Goal: Find specific page/section: Find specific page/section

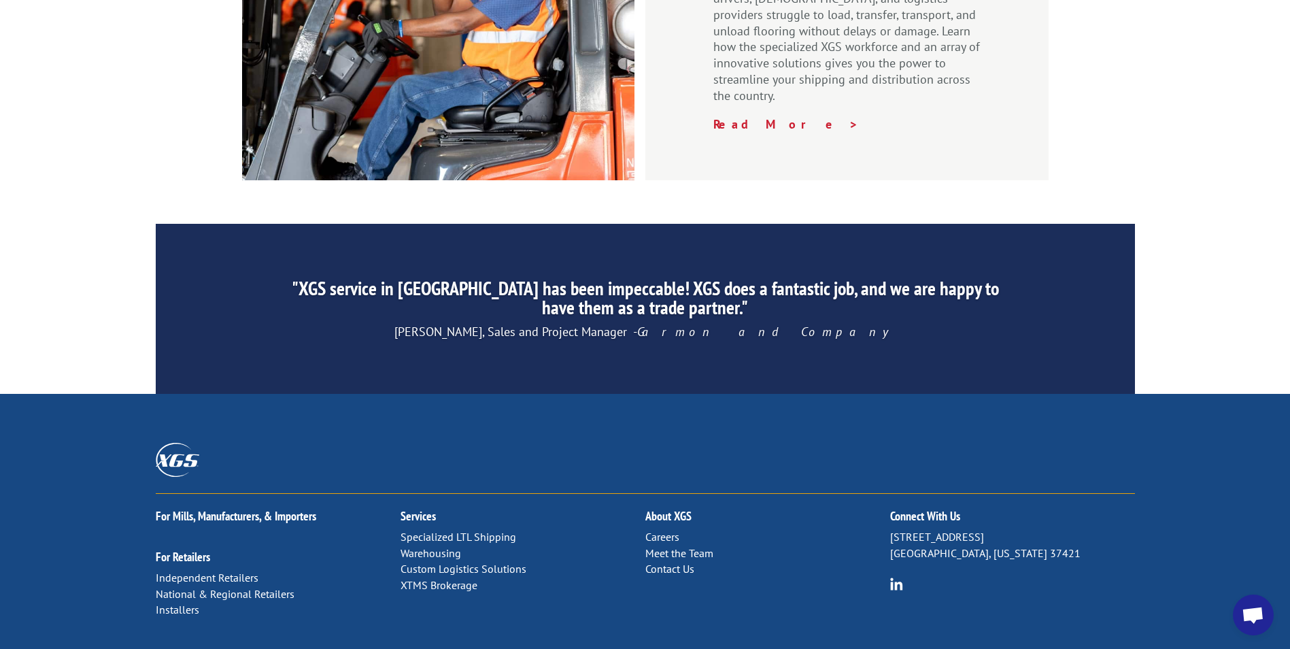
scroll to position [2043, 0]
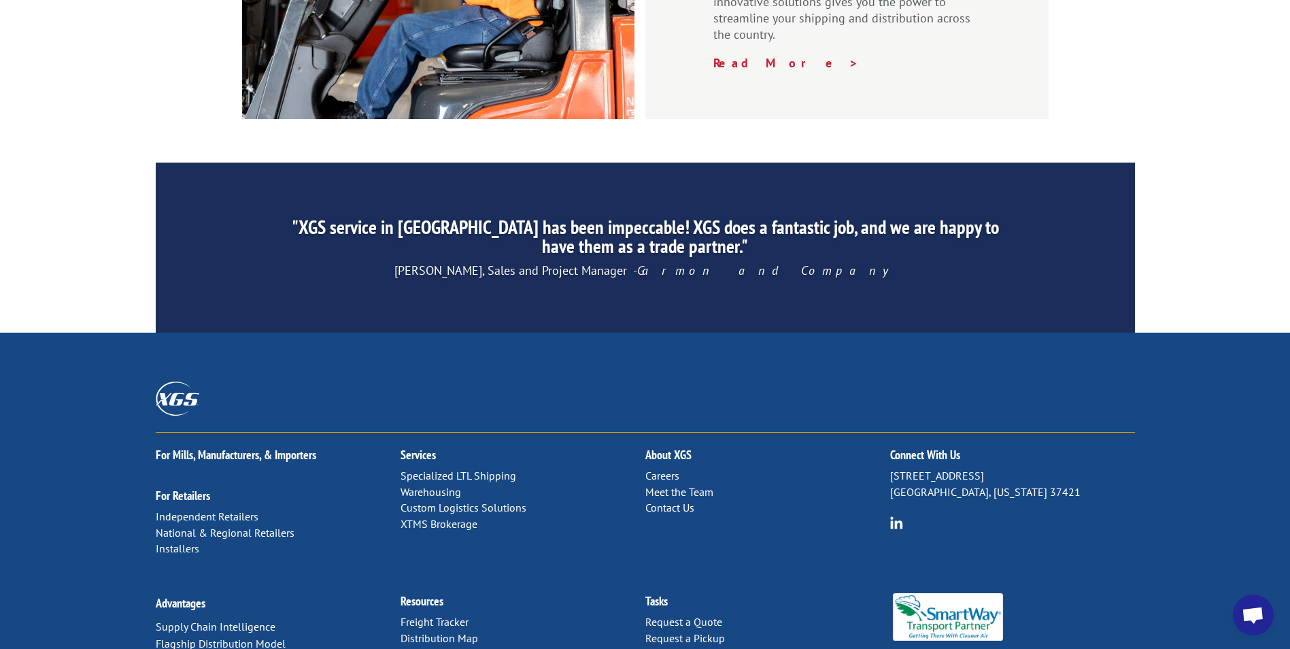
click at [444, 631] on link "Distribution Map" at bounding box center [440, 638] width 78 height 14
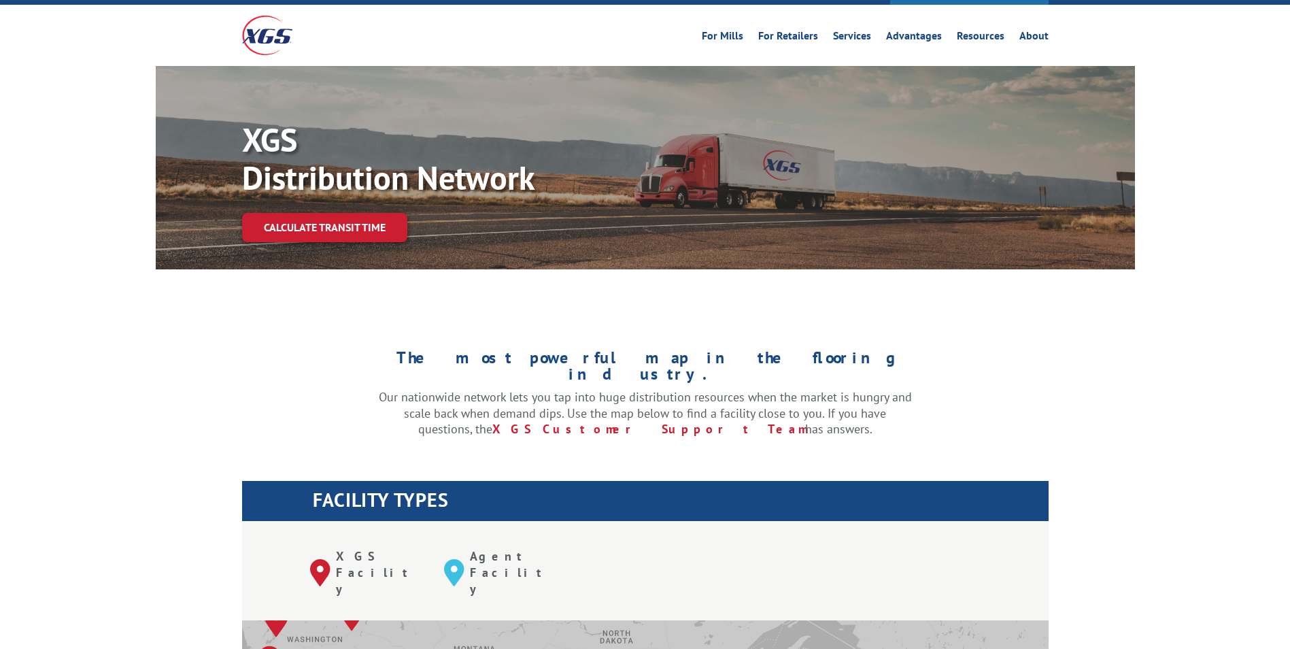
scroll to position [204, 0]
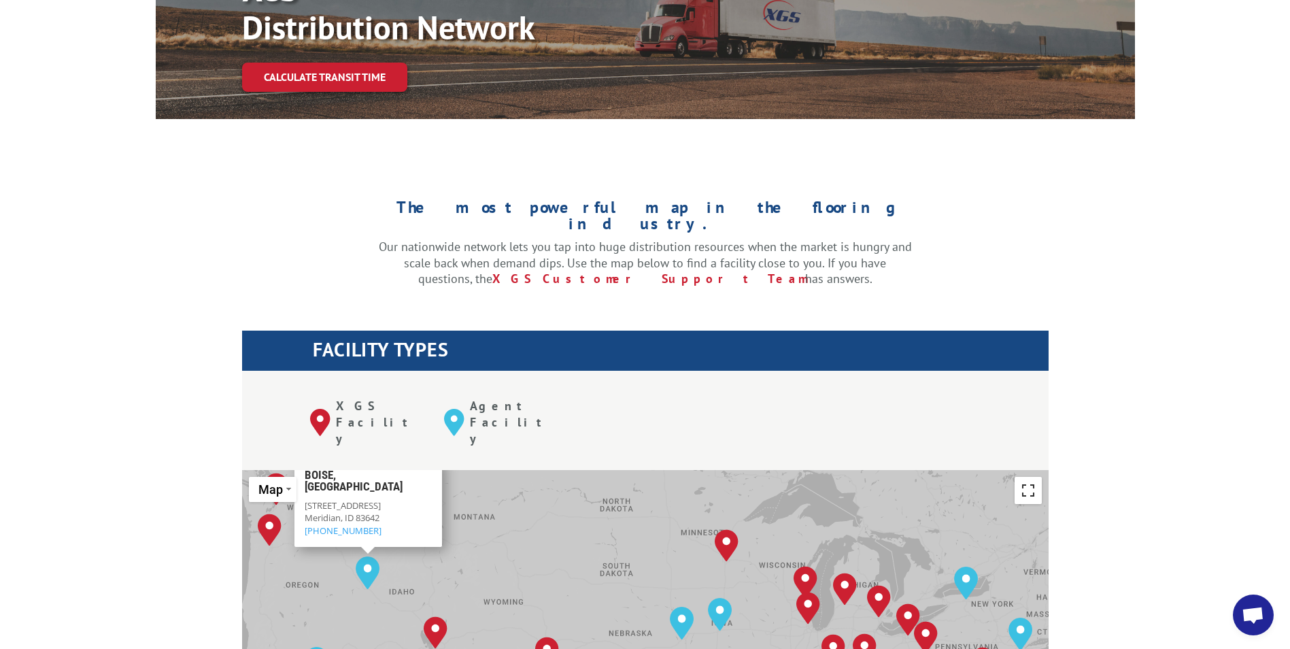
click at [1034, 477] on button "Toggle fullscreen view" at bounding box center [1028, 490] width 27 height 27
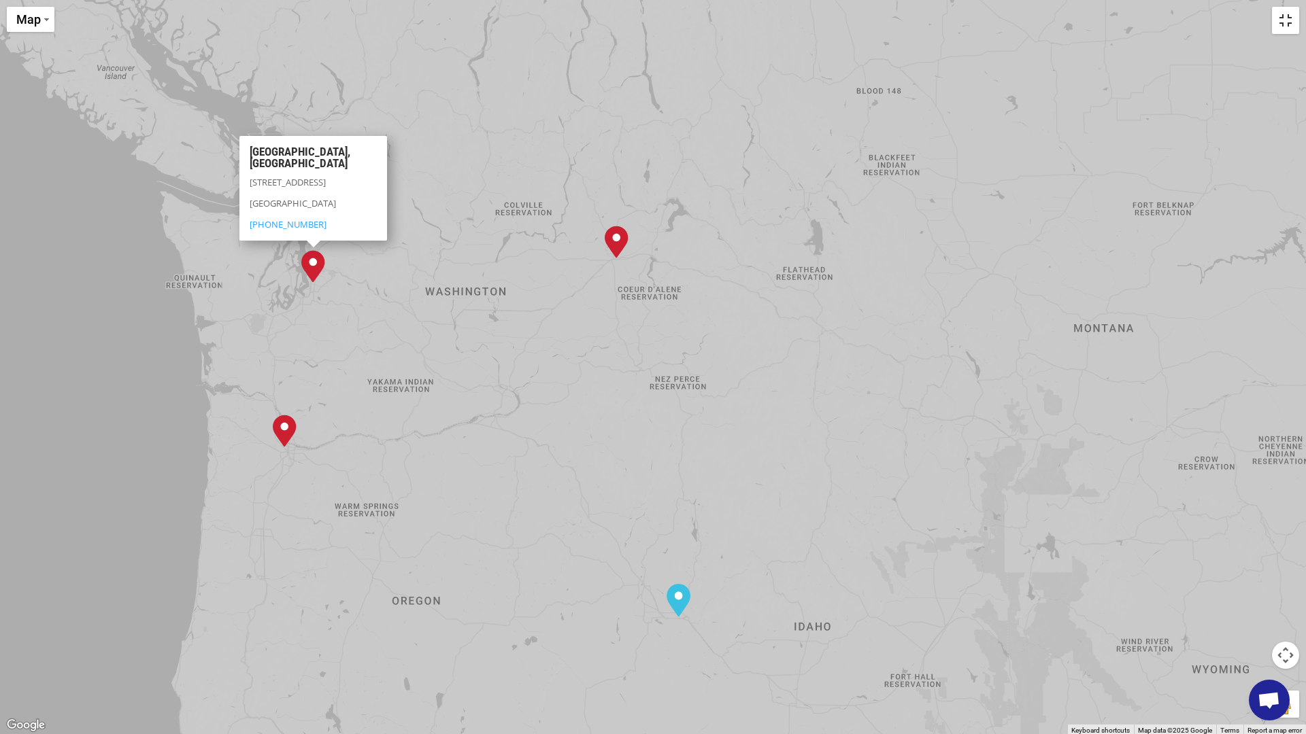
click at [1287, 24] on button "Toggle fullscreen view" at bounding box center [1285, 20] width 27 height 27
